Goal: Task Accomplishment & Management: Use online tool/utility

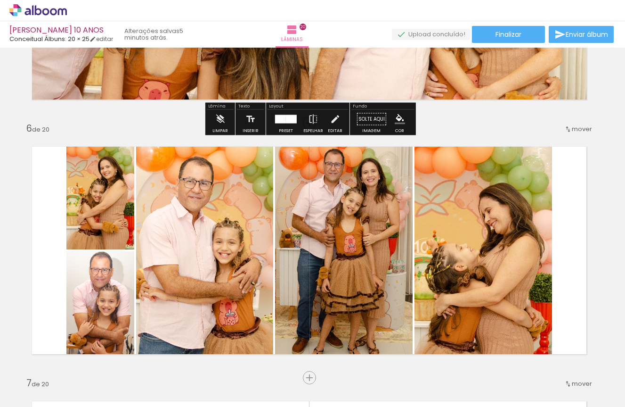
scroll to position [1222, 3]
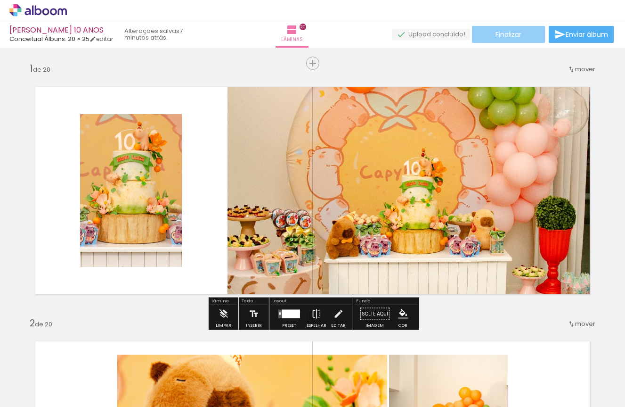
click at [510, 38] on span "Finalizar" at bounding box center [509, 34] width 26 height 7
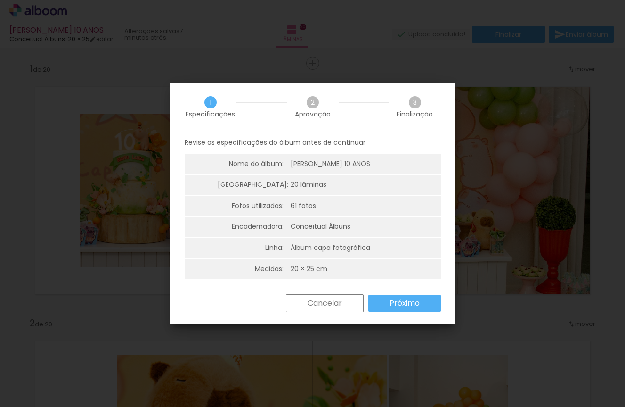
scroll to position [0, 0]
click at [0, 0] on slot "Próximo" at bounding box center [0, 0] width 0 height 0
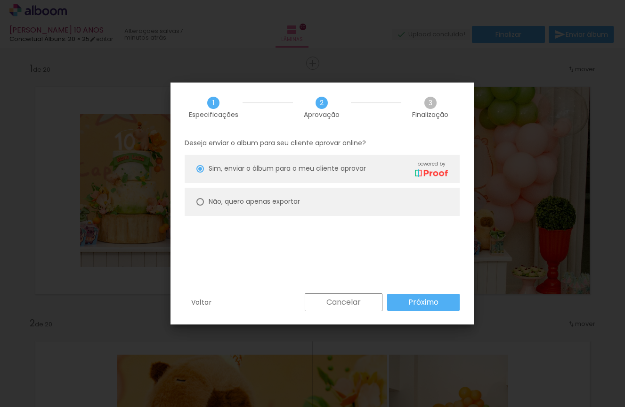
scroll to position [0, 0]
click at [0, 0] on slot "Voltar" at bounding box center [0, 0] width 0 height 0
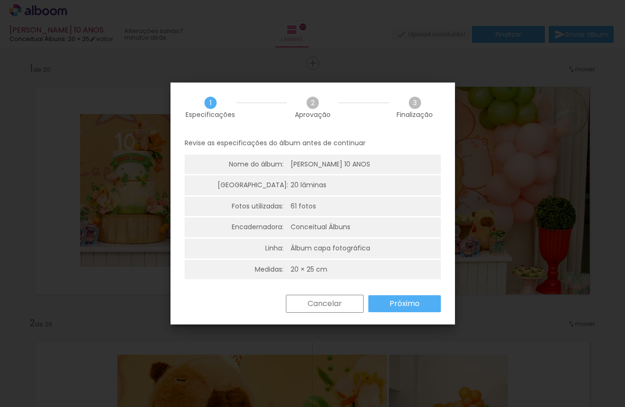
click at [298, 304] on paper-button "Cancelar" at bounding box center [325, 304] width 78 height 18
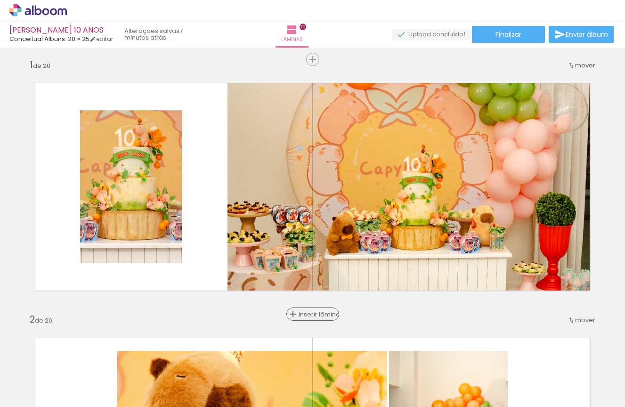
scroll to position [4, 0]
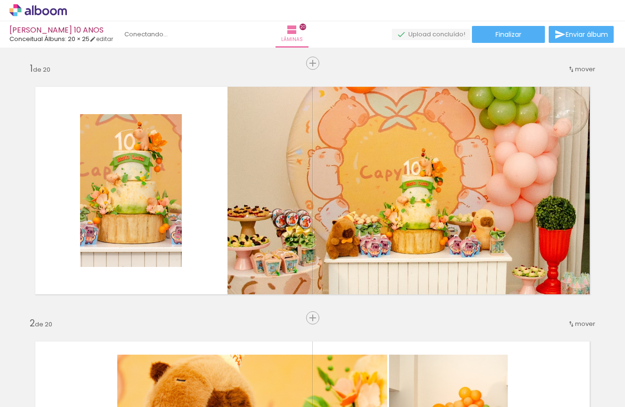
scroll to position [0, 2446]
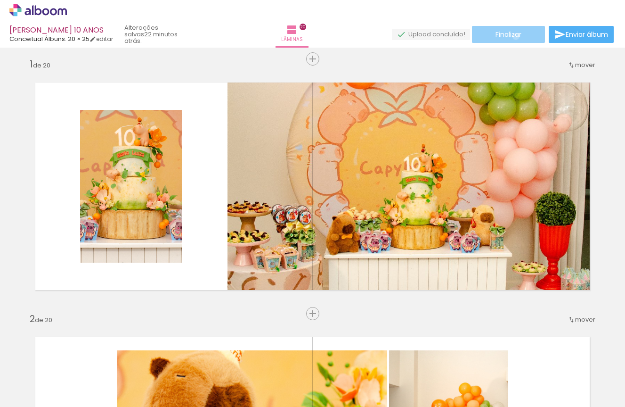
click at [513, 36] on span "Finalizar" at bounding box center [509, 34] width 26 height 7
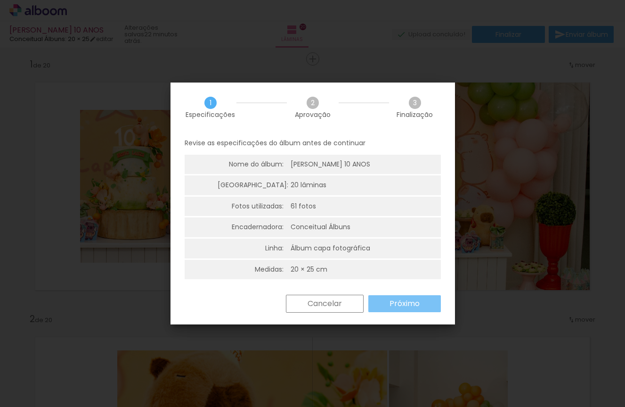
click at [0, 0] on slot "Próximo" at bounding box center [0, 0] width 0 height 0
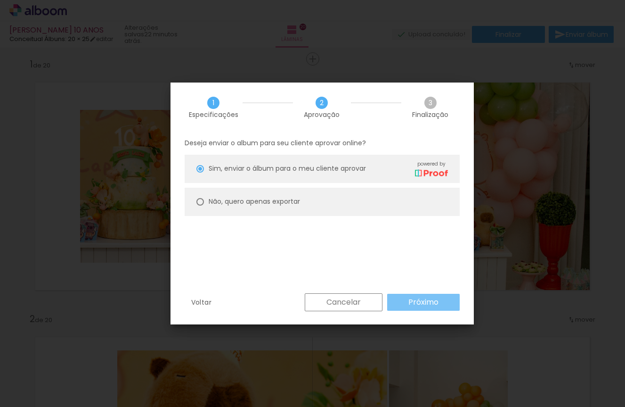
click at [402, 304] on paper-button "Próximo" at bounding box center [423, 302] width 73 height 17
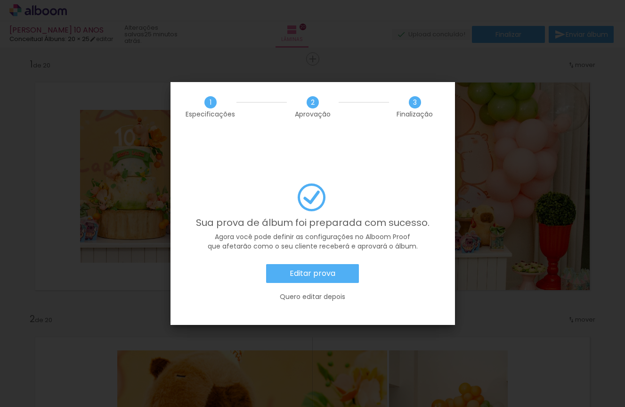
scroll to position [0, 0]
click at [0, 0] on slot "Editar prova" at bounding box center [0, 0] width 0 height 0
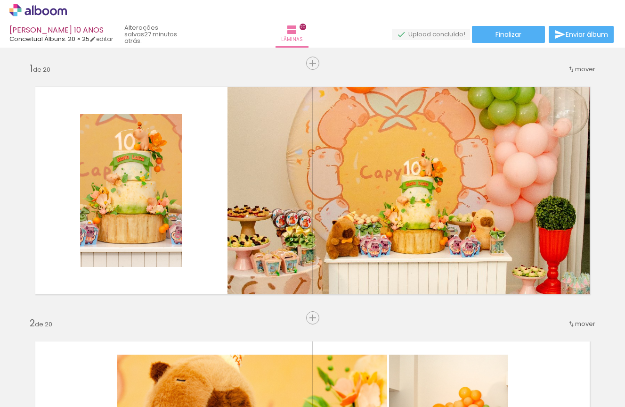
scroll to position [0, 2446]
